Goal: Information Seeking & Learning: Learn about a topic

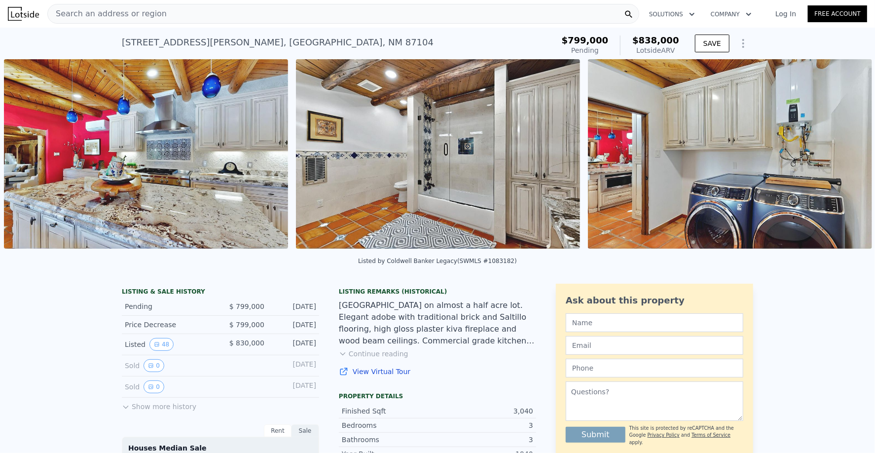
scroll to position [0, 12412]
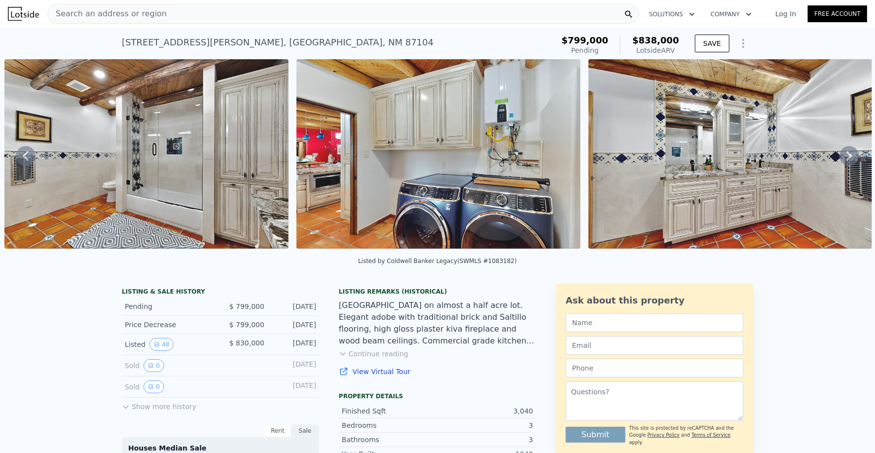
click at [840, 157] on icon at bounding box center [849, 156] width 20 height 20
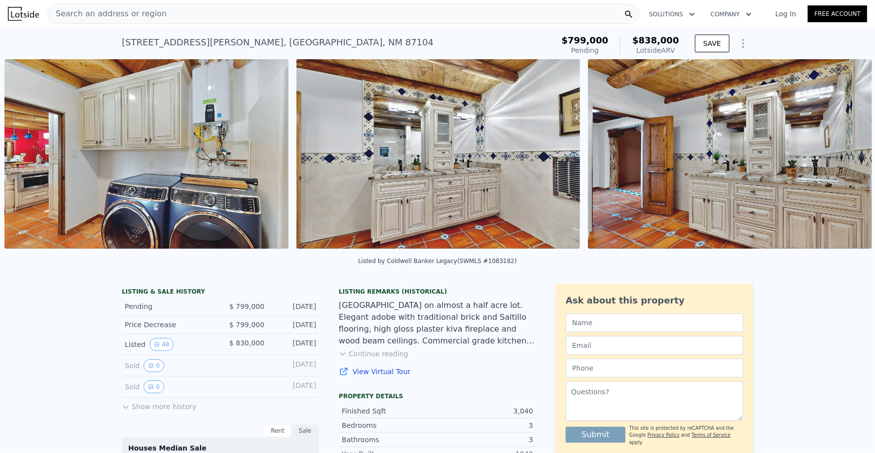
click at [840, 157] on img at bounding box center [730, 153] width 284 height 189
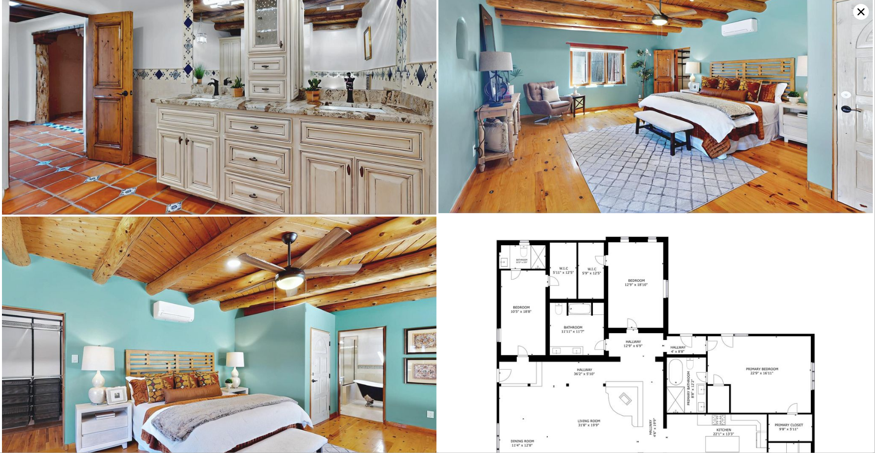
scroll to position [6505, 0]
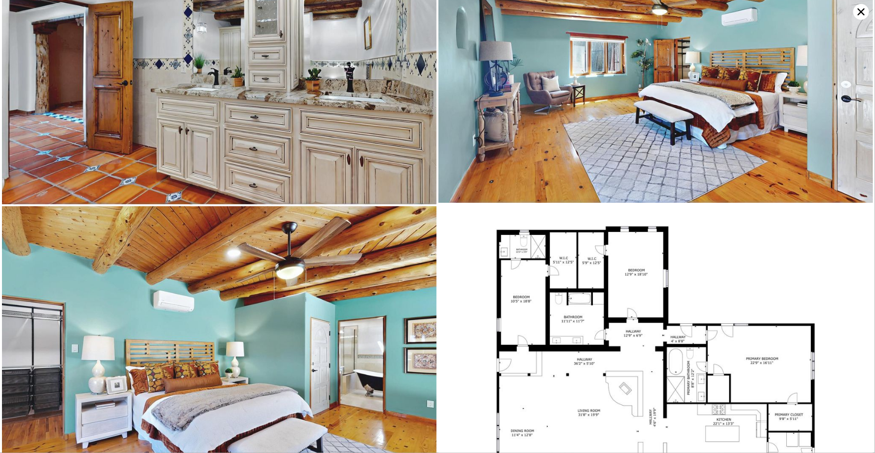
click at [300, 245] on img at bounding box center [219, 351] width 434 height 290
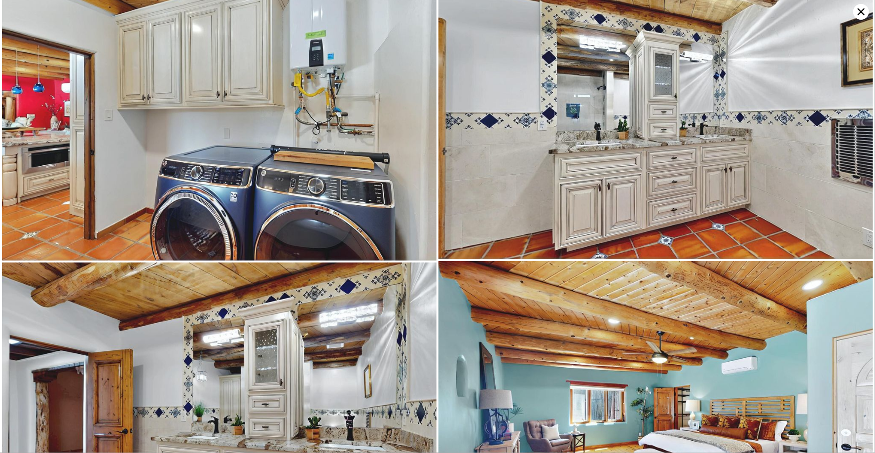
scroll to position [6076, 0]
